Goal: Complete application form

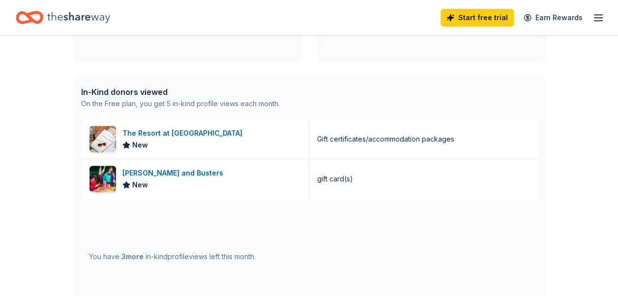
scroll to position [246, 0]
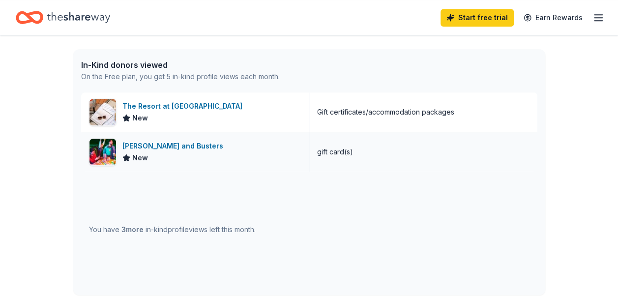
click at [160, 145] on div "[PERSON_NAME] and Busters" at bounding box center [174, 146] width 105 height 12
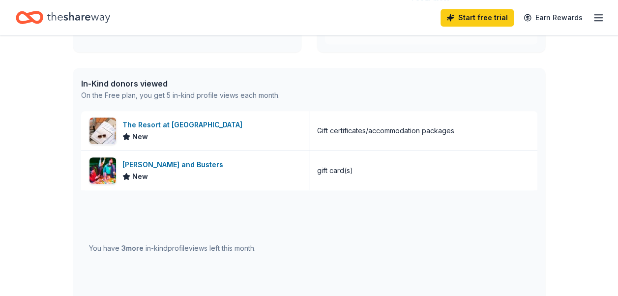
scroll to position [197, 0]
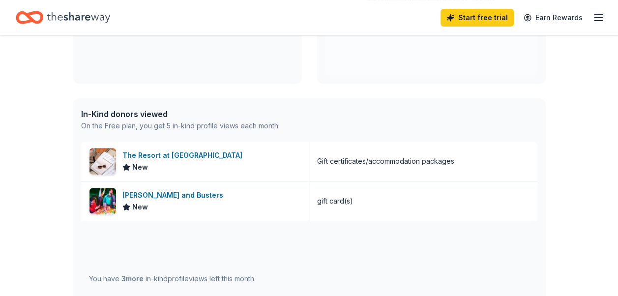
click at [598, 16] on icon "button" at bounding box center [599, 18] width 12 height 12
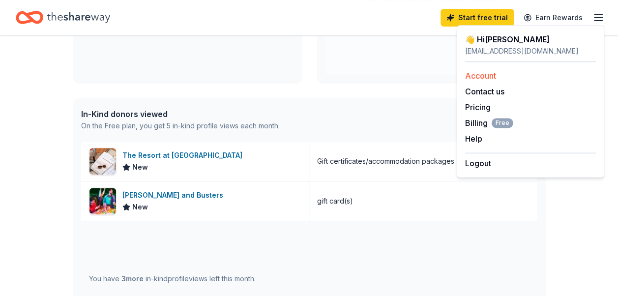
click at [483, 73] on link "Account" at bounding box center [480, 76] width 31 height 10
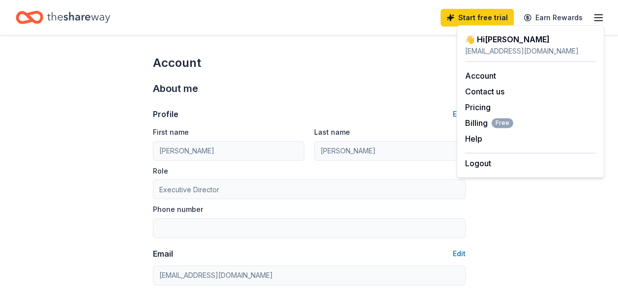
click at [427, 82] on div "About me" at bounding box center [309, 89] width 313 height 16
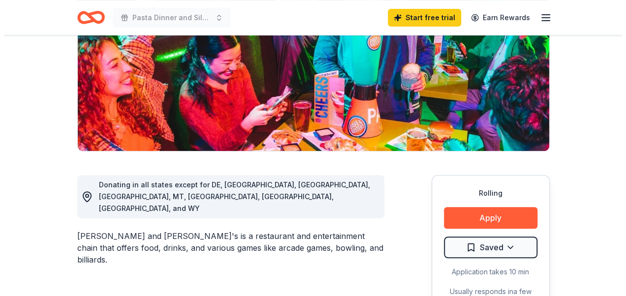
scroll to position [197, 0]
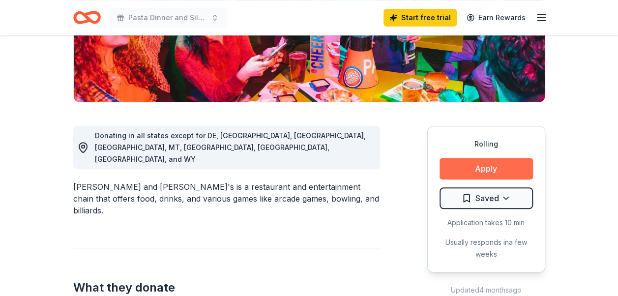
click at [460, 164] on button "Apply" at bounding box center [486, 169] width 93 height 22
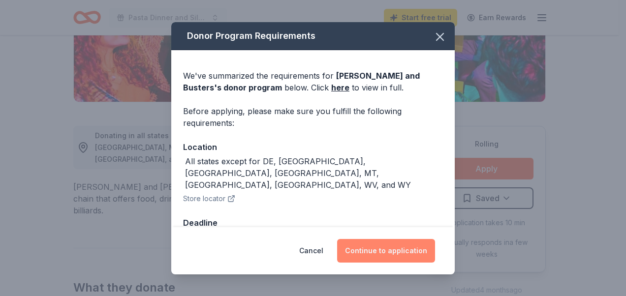
click at [372, 248] on button "Continue to application" at bounding box center [386, 251] width 98 height 24
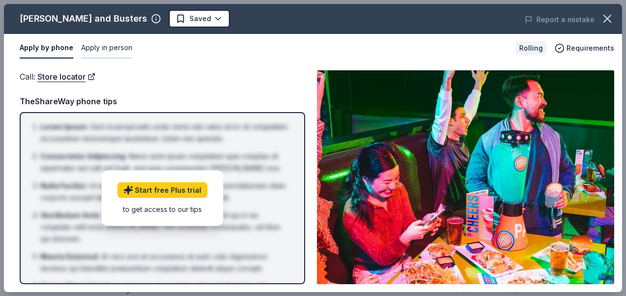
click at [116, 47] on button "Apply in person" at bounding box center [106, 48] width 51 height 21
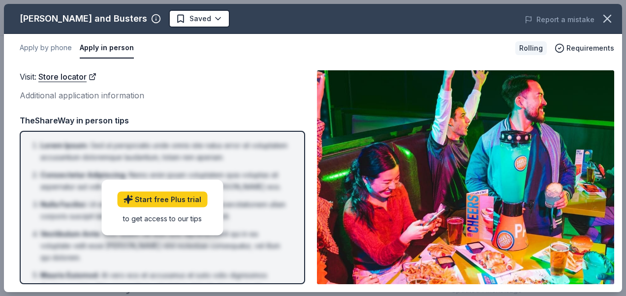
click at [122, 98] on div "Additional application information" at bounding box center [162, 95] width 285 height 13
click at [122, 93] on div "Additional application information" at bounding box center [162, 95] width 285 height 13
click at [57, 44] on button "Apply by phone" at bounding box center [46, 48] width 52 height 21
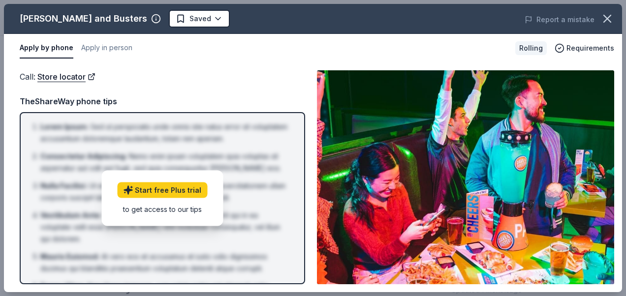
click at [204, 79] on div "Call : Store locator" at bounding box center [162, 76] width 285 height 13
